Goal: Communication & Community: Answer question/provide support

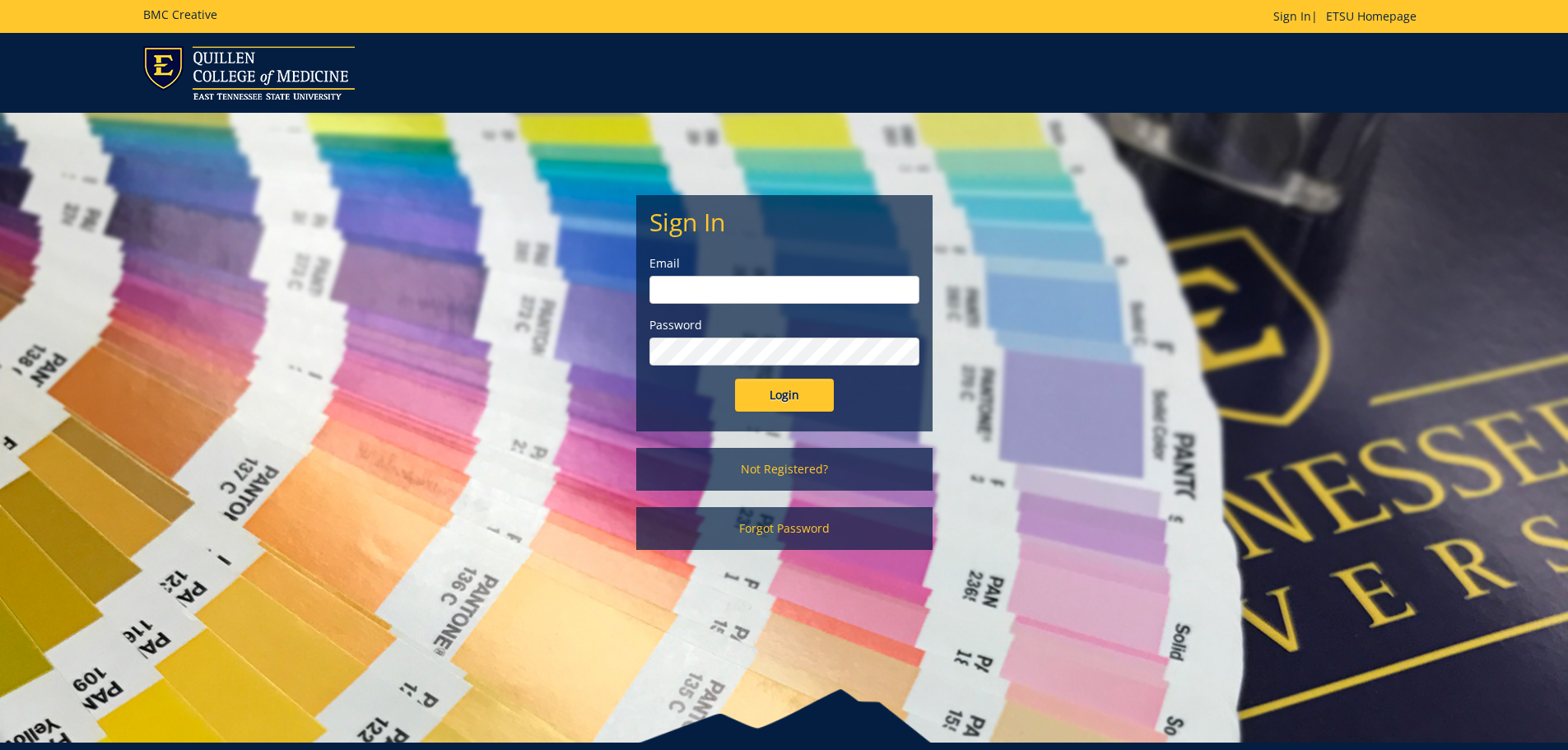
click at [751, 288] on input "email" at bounding box center [784, 289] width 270 height 28
type input "[EMAIL_ADDRESS][DOMAIN_NAME]"
click at [735, 378] on input "Login" at bounding box center [784, 394] width 99 height 33
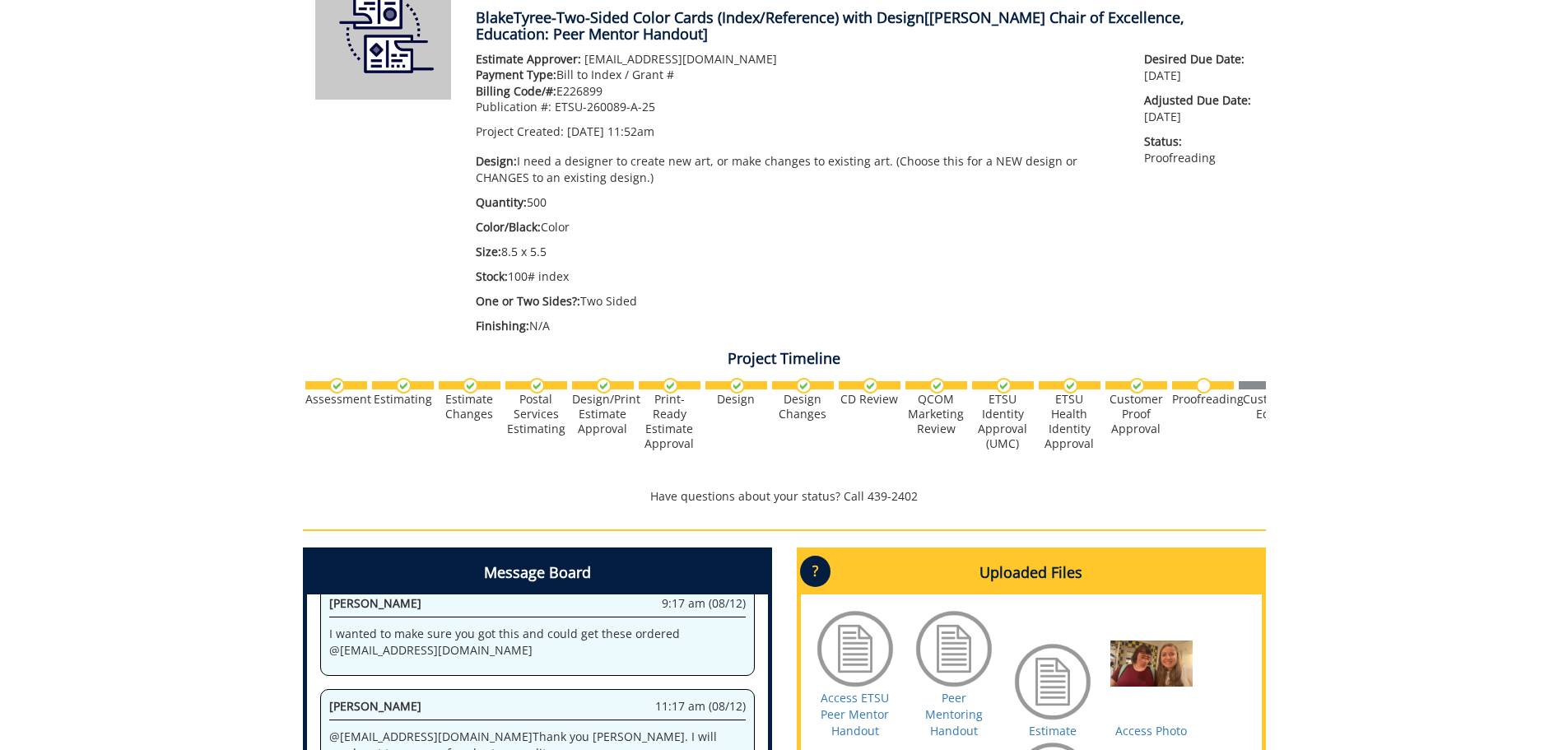
scroll to position [576, 0]
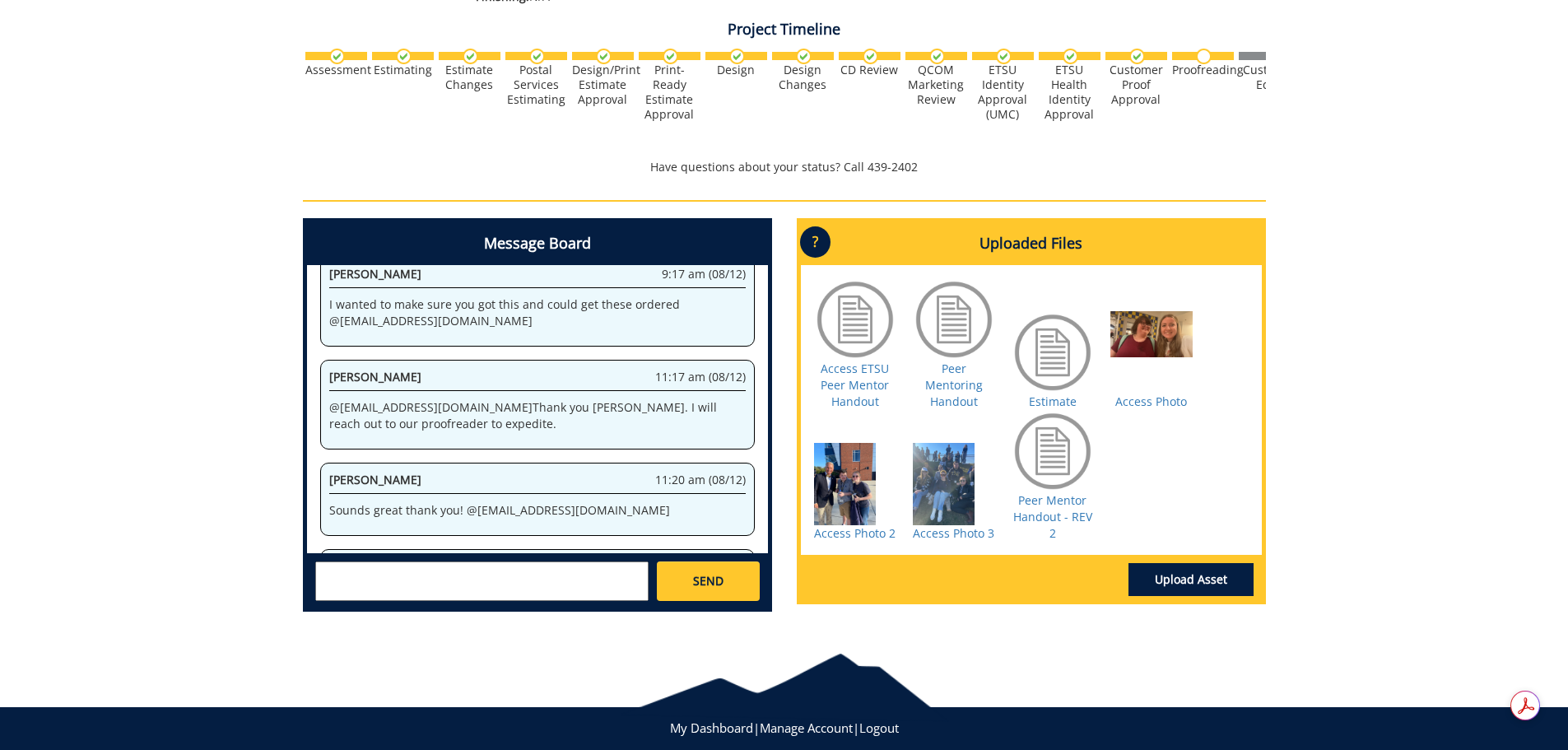
drag, startPoint x: 616, startPoint y: 511, endPoint x: 311, endPoint y: 488, distance: 305.9
click at [311, 488] on div "System 11:52 am (07/15) Welcome to the Project Messenger. All messages will app…" at bounding box center [537, 409] width 461 height 288
copy p "@ [EMAIL_ADDRESS][DOMAIN_NAME] Please provide your new Voyager COA for billing,…"
click at [1068, 513] on link "Peer Mentor Handout - REV 2" at bounding box center [1053, 517] width 79 height 49
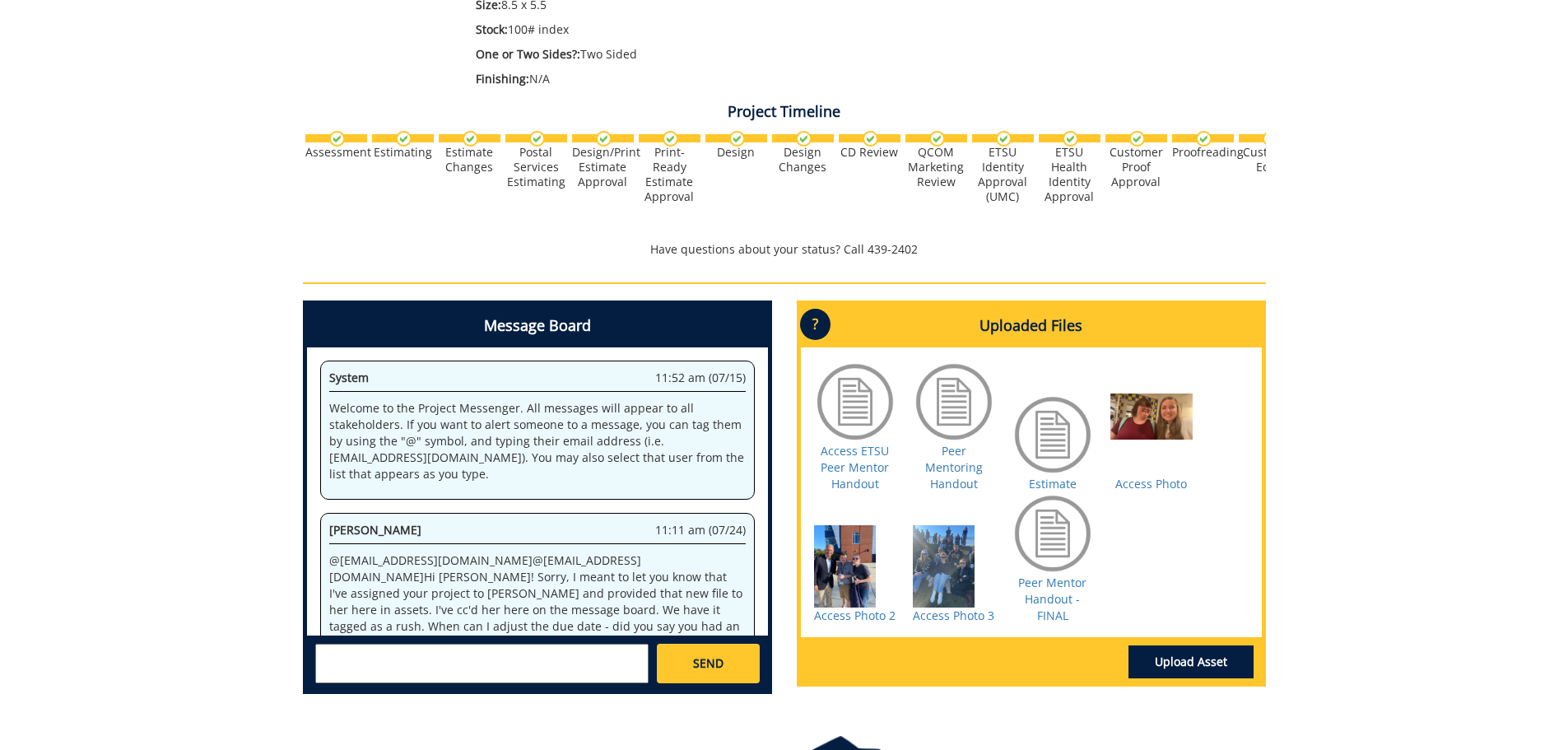
scroll to position [2144, 0]
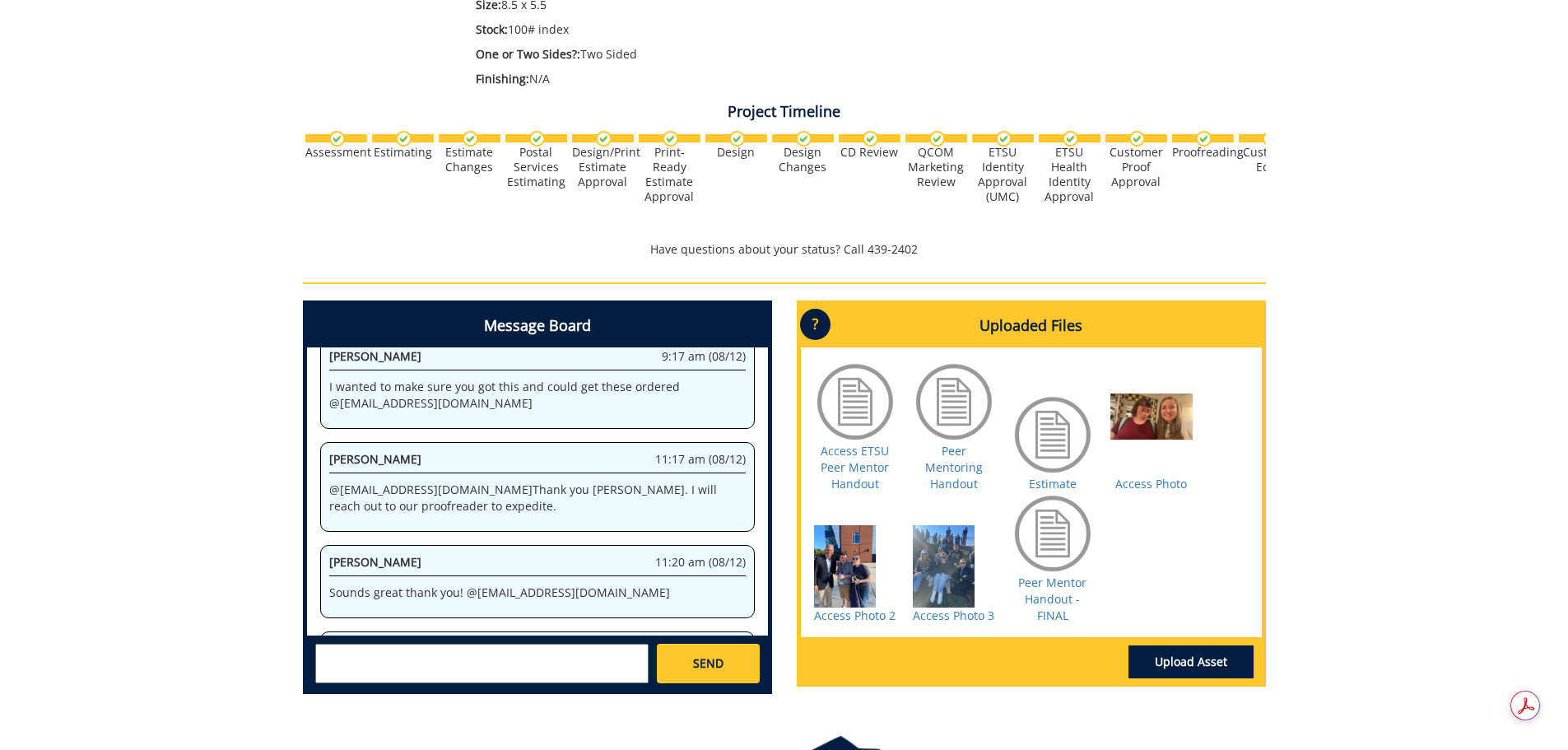
click at [517, 666] on textarea at bounding box center [482, 663] width 333 height 39
paste textarea "SP1226899"
click at [586, 674] on textarea "Hi Rebecca - it should be SP1226899." at bounding box center [482, 663] width 333 height 39
type textarea "Hi Rebecca - it should be SP1226899. Let me know if that does not work."
click at [718, 661] on span "SEND" at bounding box center [708, 664] width 30 height 17
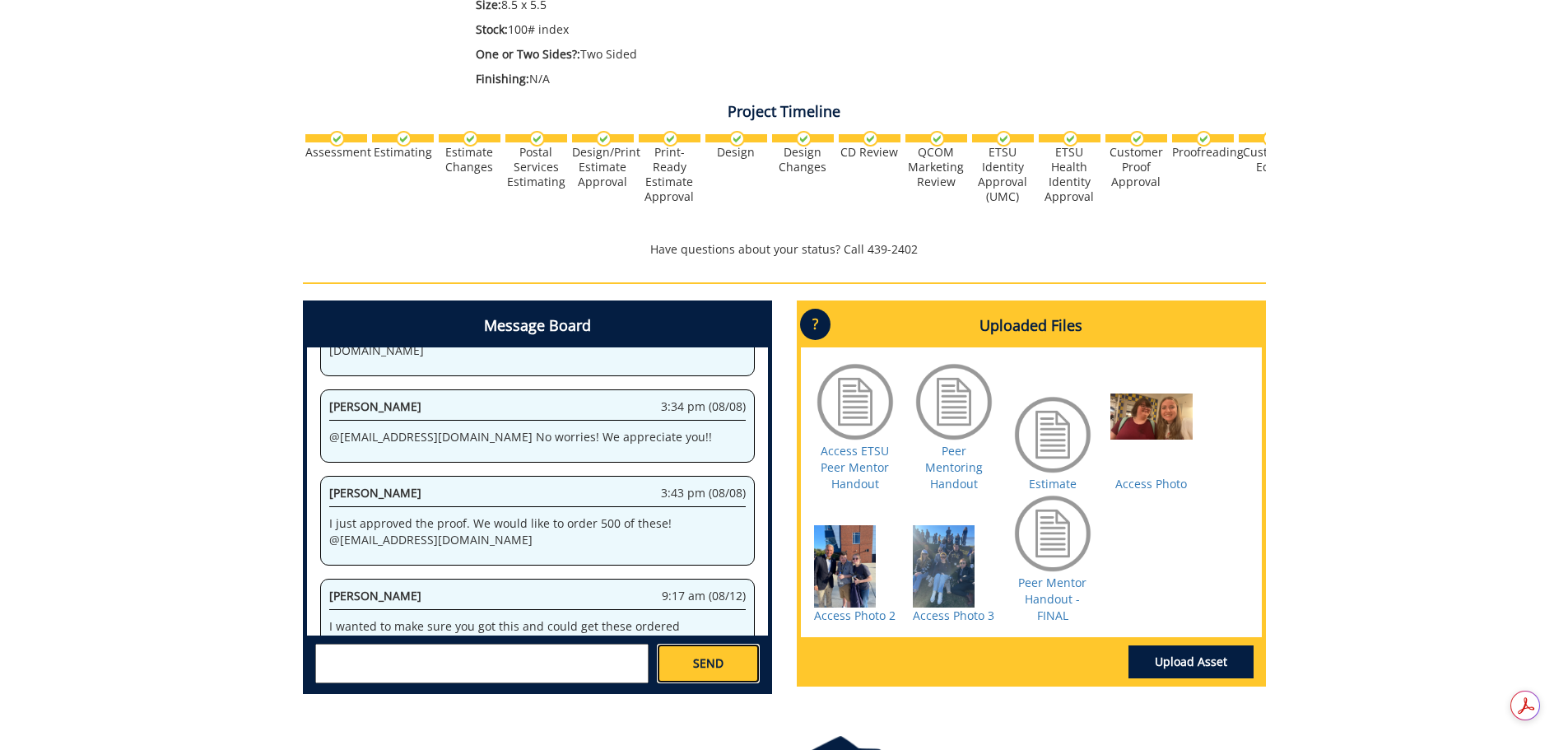
scroll to position [22624, 0]
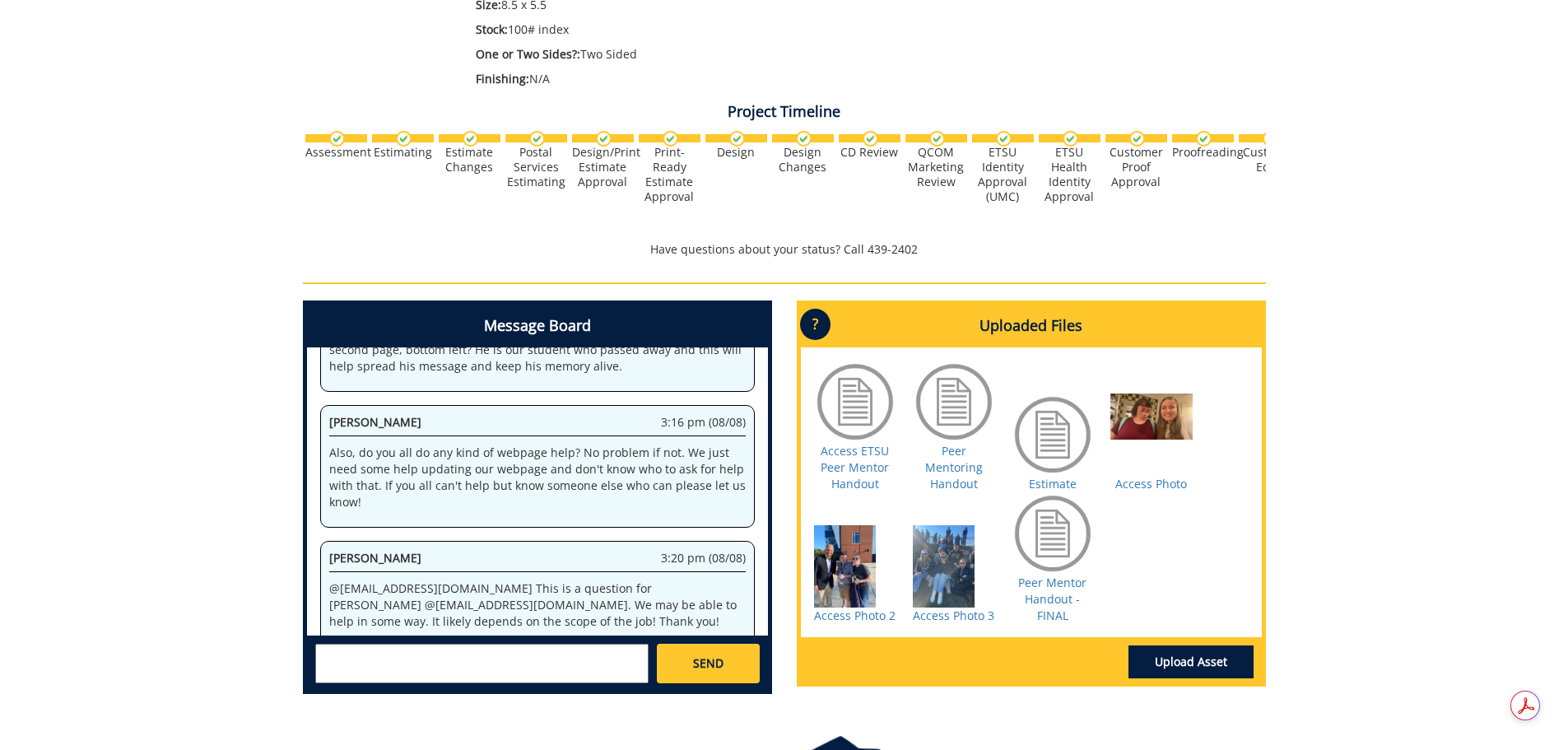
click at [471, 659] on textarea at bounding box center [482, 663] width 333 height 39
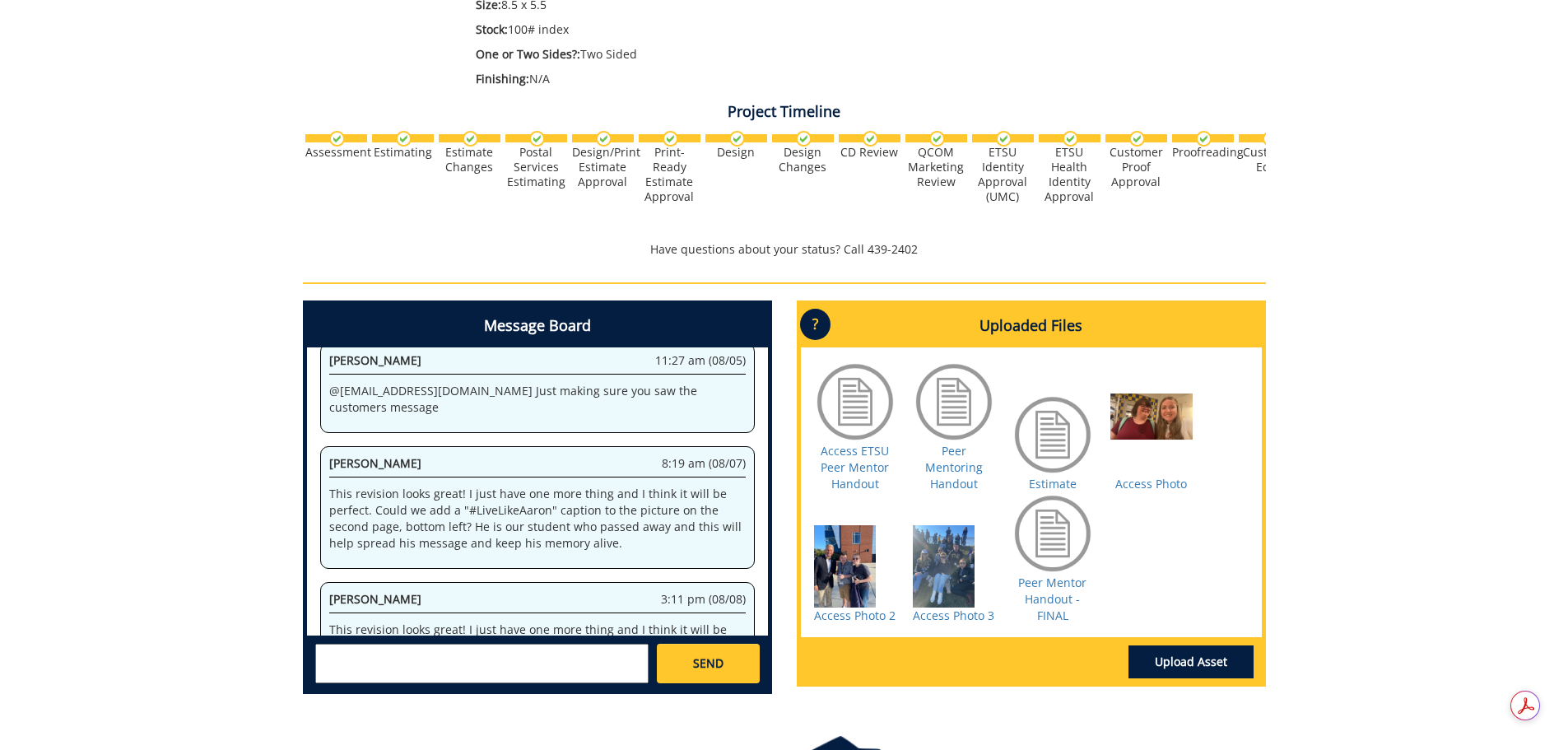
scroll to position [27644, 0]
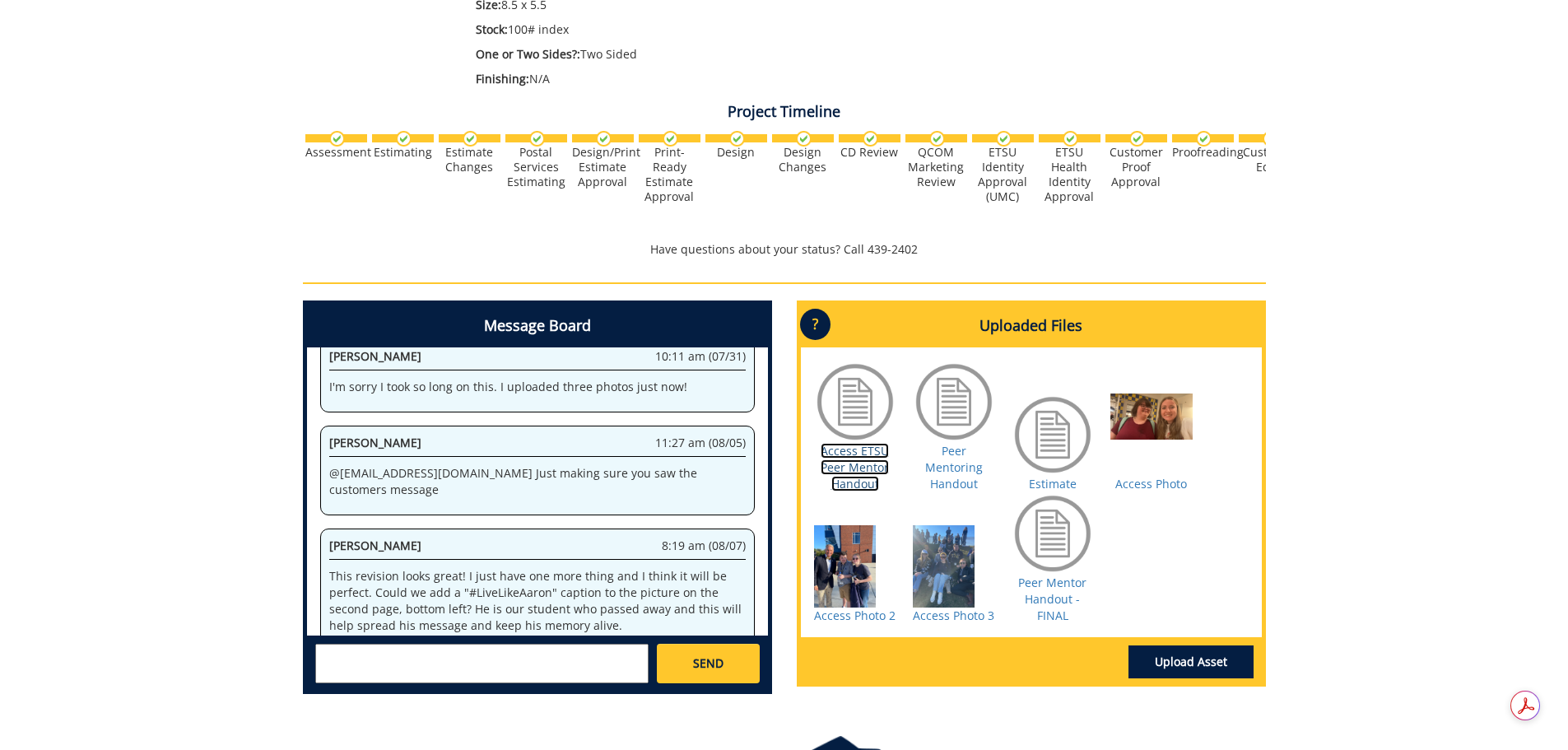
click at [873, 460] on link "Access ETSU Peer Mentor Handout" at bounding box center [854, 467] width 68 height 49
click at [1387, 404] on div "260089-A BlakeTyree-Two-Sided Color Cards (Index/Reference) with Design [Quille…" at bounding box center [784, 191] width 1568 height 1029
click at [954, 470] on link "Peer Mentoring Handout" at bounding box center [954, 467] width 58 height 49
